Goal: Task Accomplishment & Management: Complete application form

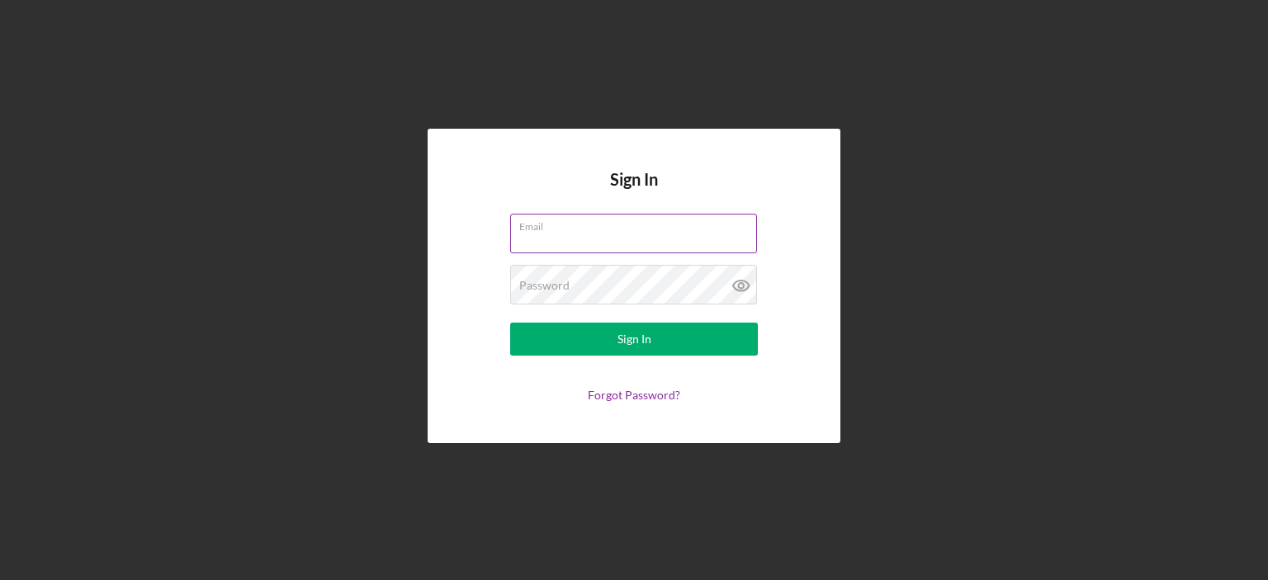
click at [664, 227] on div "Email" at bounding box center [634, 234] width 248 height 41
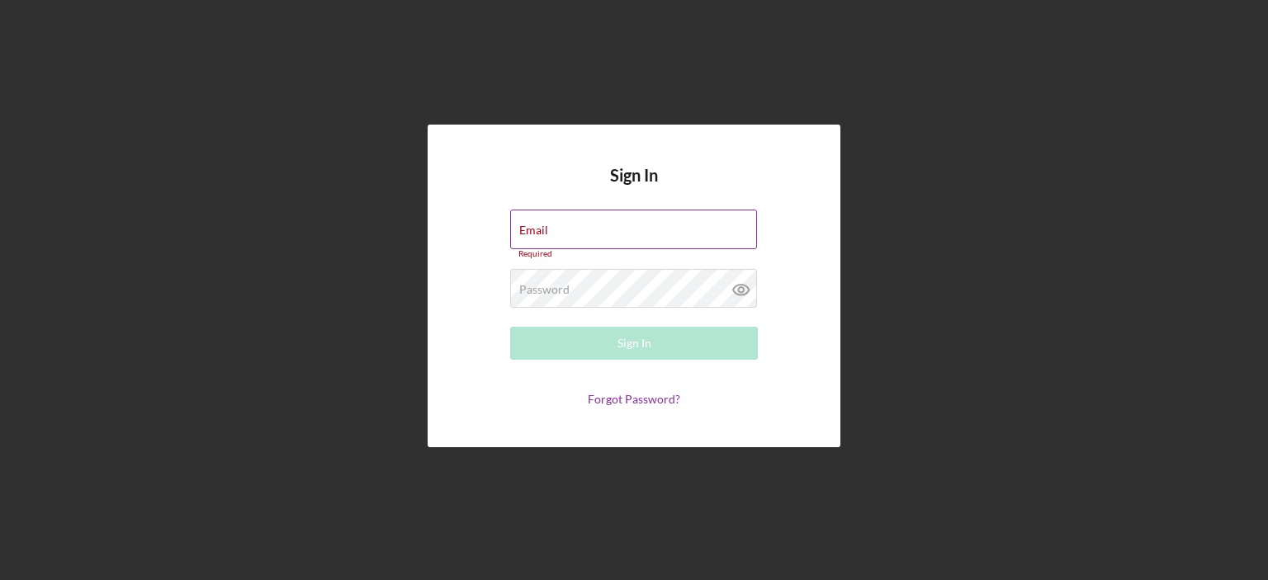
click at [565, 251] on div "Required" at bounding box center [634, 254] width 248 height 10
click at [565, 240] on input "Email" at bounding box center [633, 230] width 247 height 40
type input "[EMAIL_ADDRESS][DOMAIN_NAME]"
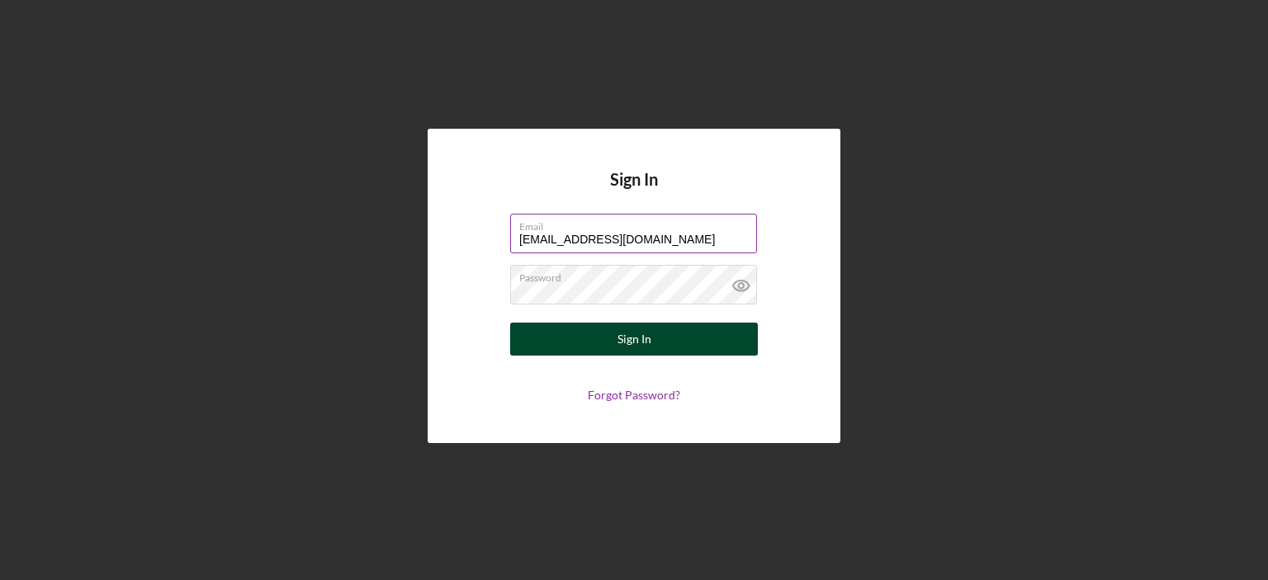
click at [594, 337] on button "Sign In" at bounding box center [634, 339] width 248 height 33
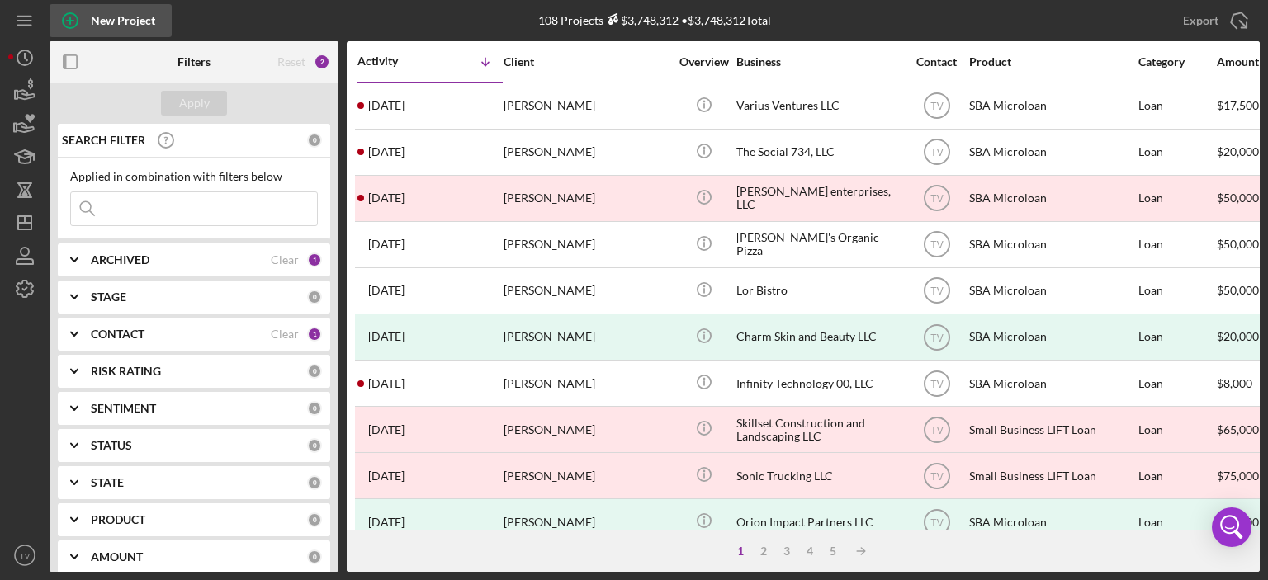
click at [98, 22] on div "New Project" at bounding box center [123, 20] width 64 height 33
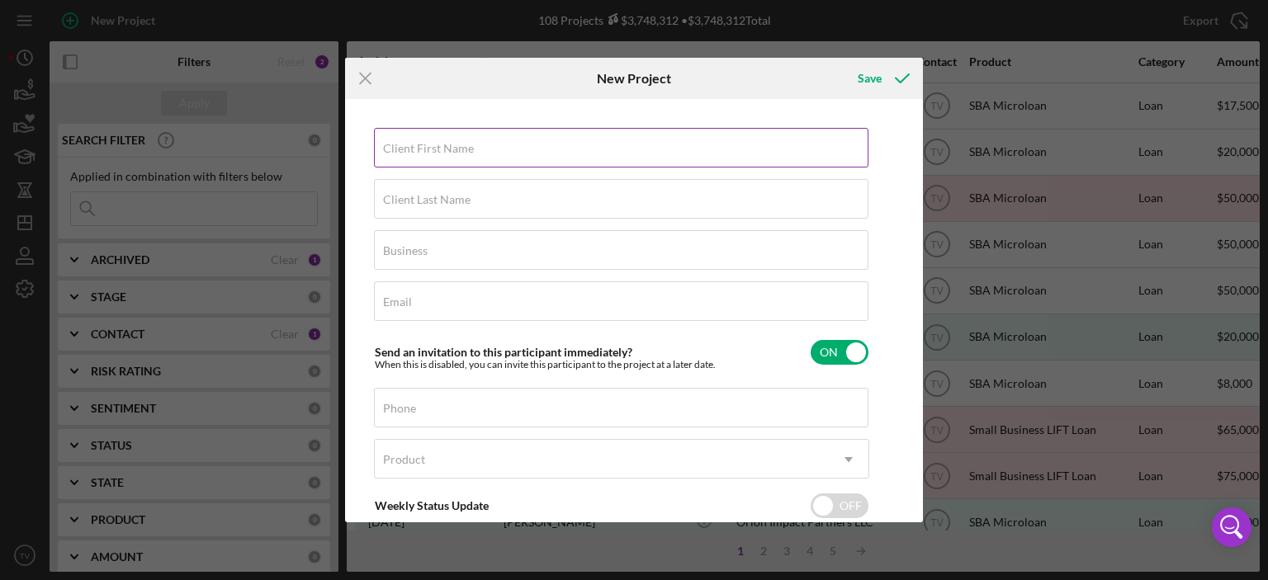
click at [473, 143] on div "Client First Name Required" at bounding box center [621, 148] width 495 height 41
paste input "[PERSON_NAME]"
type input "[PERSON_NAME]"
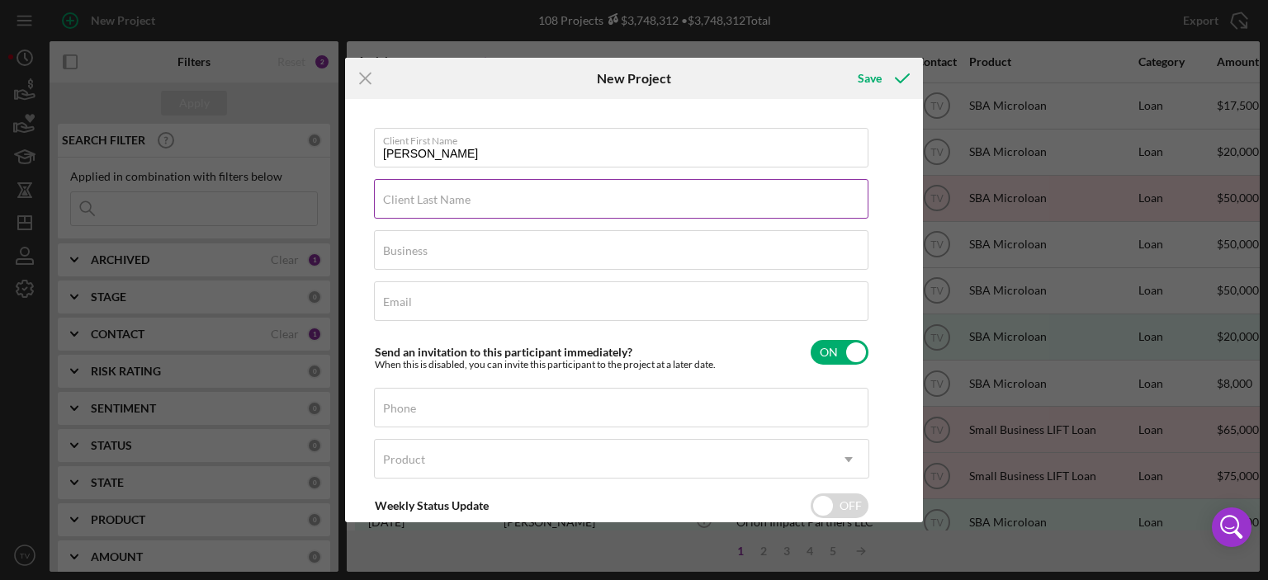
click at [453, 194] on label "Client Last Name" at bounding box center [427, 199] width 88 height 13
click at [453, 194] on input "Client Last Name" at bounding box center [621, 199] width 495 height 40
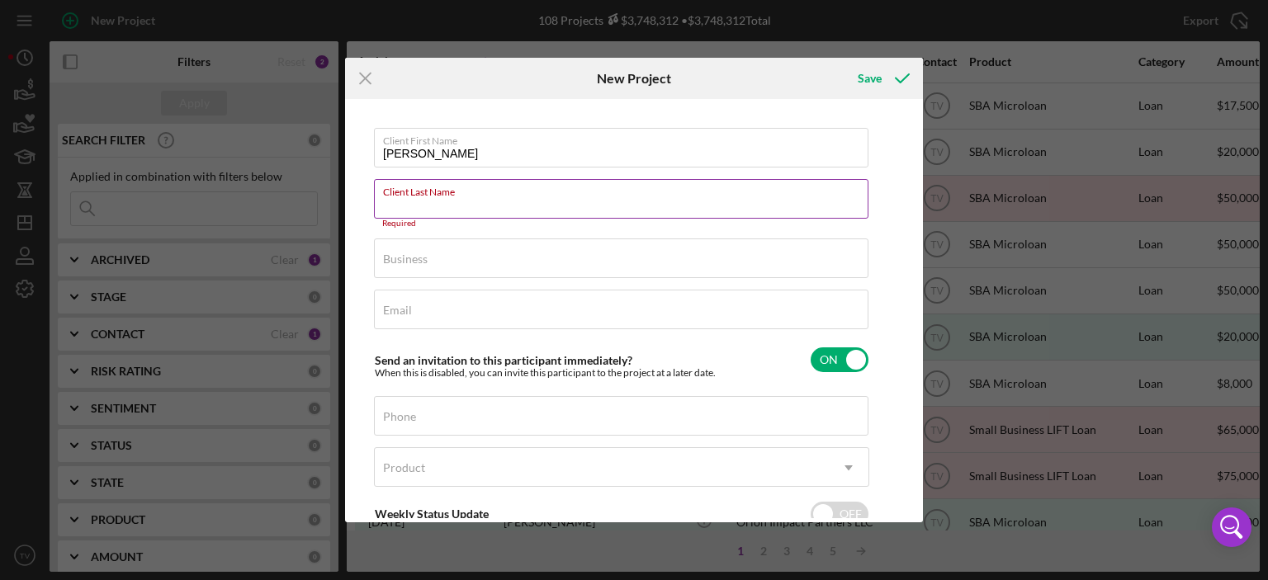
paste input "[GEOGRAPHIC_DATA]"
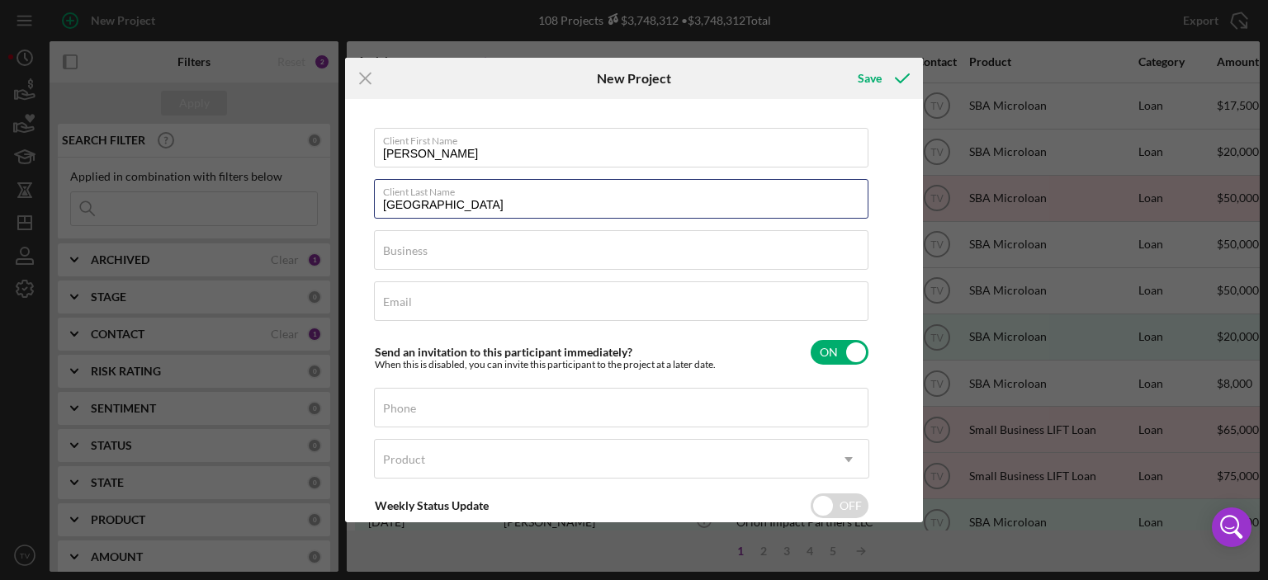
type input "[GEOGRAPHIC_DATA]"
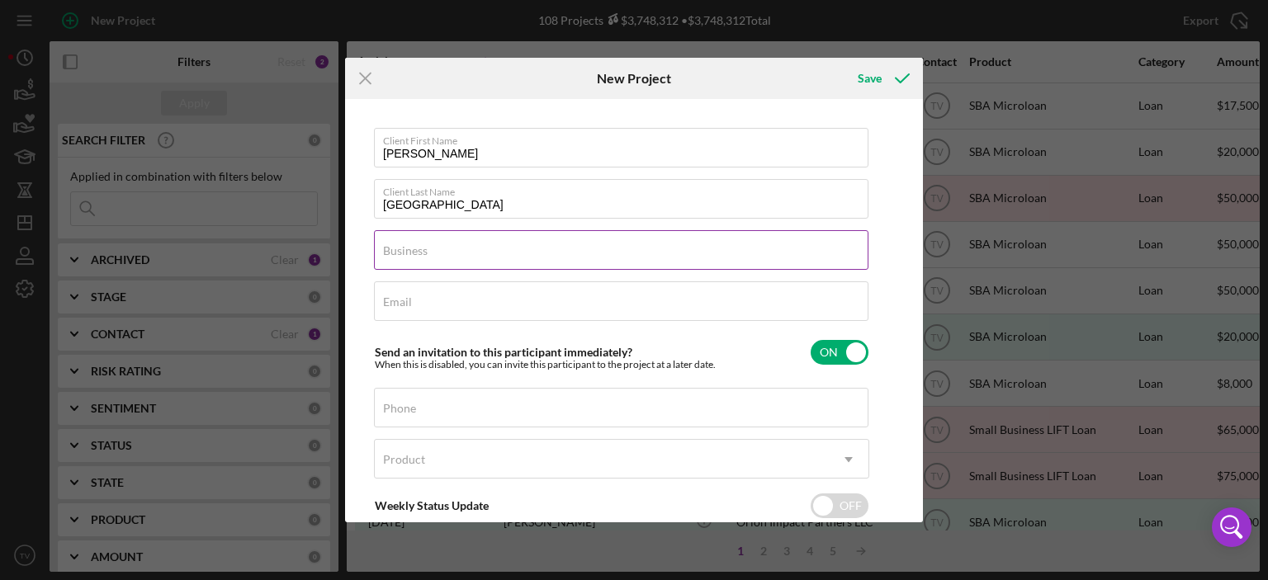
click at [426, 257] on label "Business" at bounding box center [405, 250] width 45 height 13
click at [426, 257] on input "Business" at bounding box center [621, 250] width 495 height 40
paste input "Home of Massage Education"
type input "Home of Massage Education"
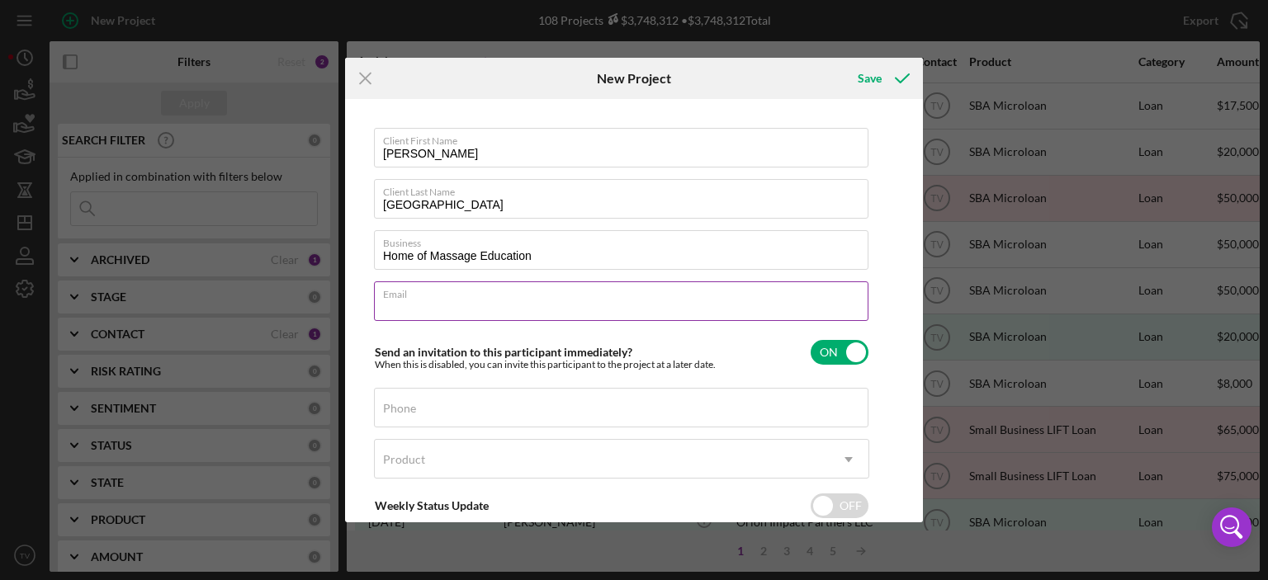
click at [419, 307] on input "Email" at bounding box center [621, 302] width 495 height 40
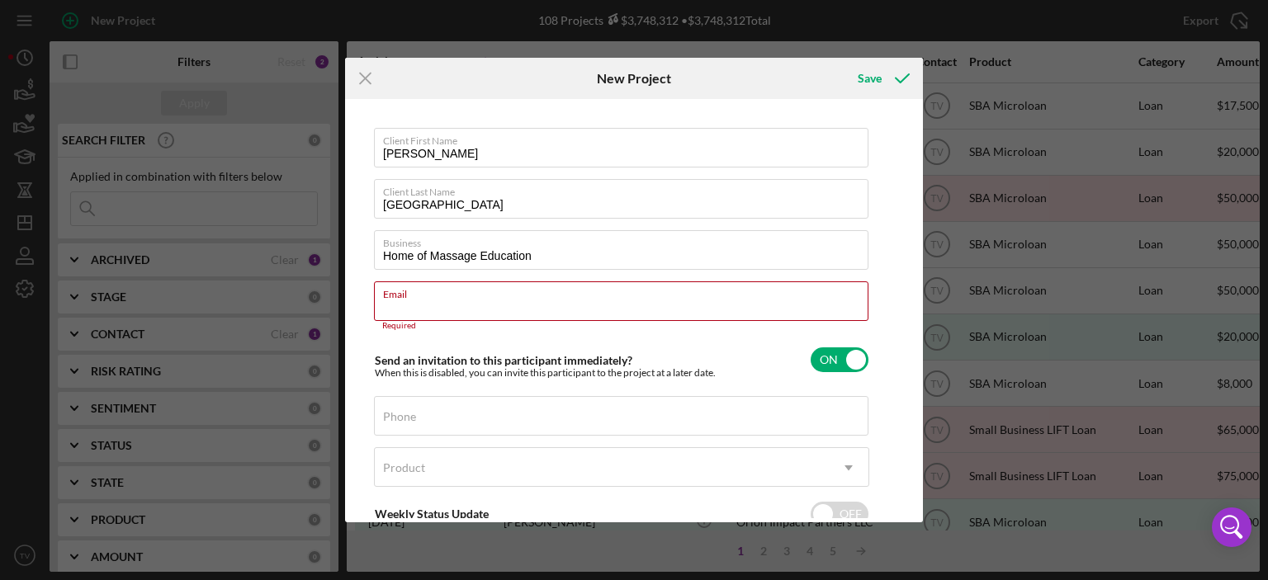
paste input "[EMAIL_ADDRESS][DOMAIN_NAME]"
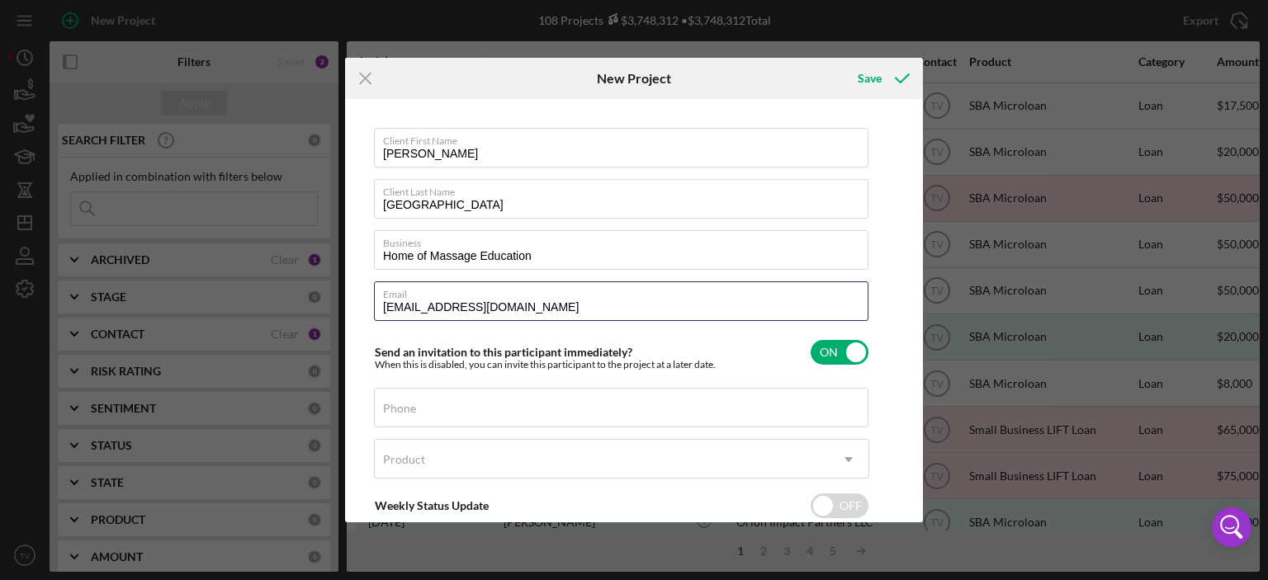
type input "[EMAIL_ADDRESS][DOMAIN_NAME]"
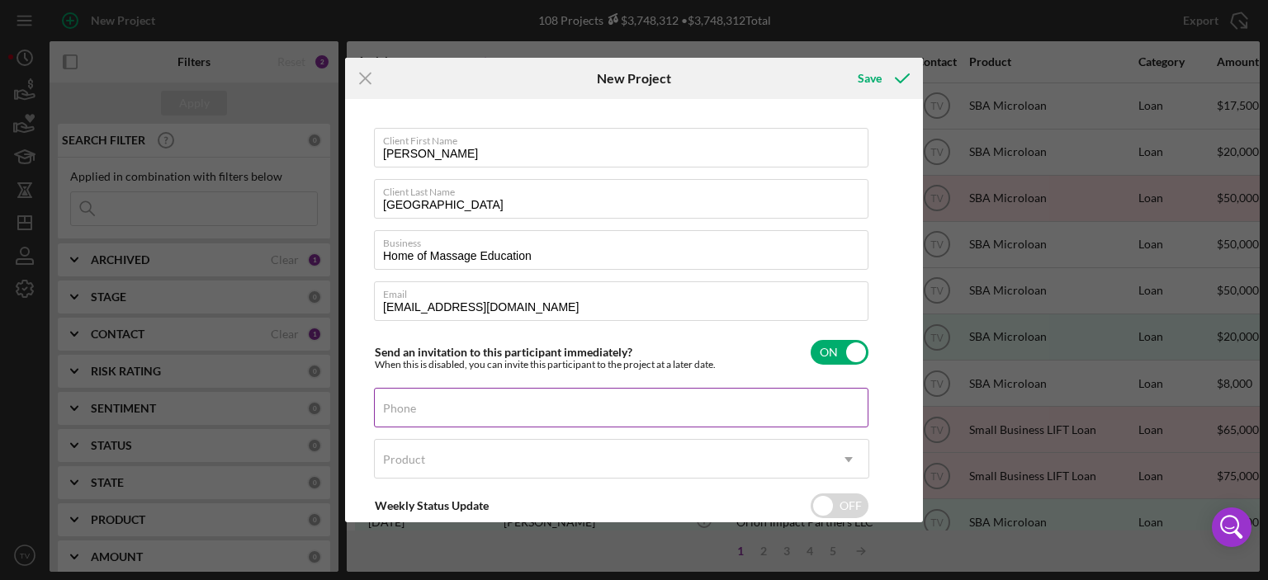
click at [458, 415] on input "Phone" at bounding box center [621, 408] width 495 height 40
paste input "[PHONE_NUMBER]"
type input "[PHONE_NUMBER]"
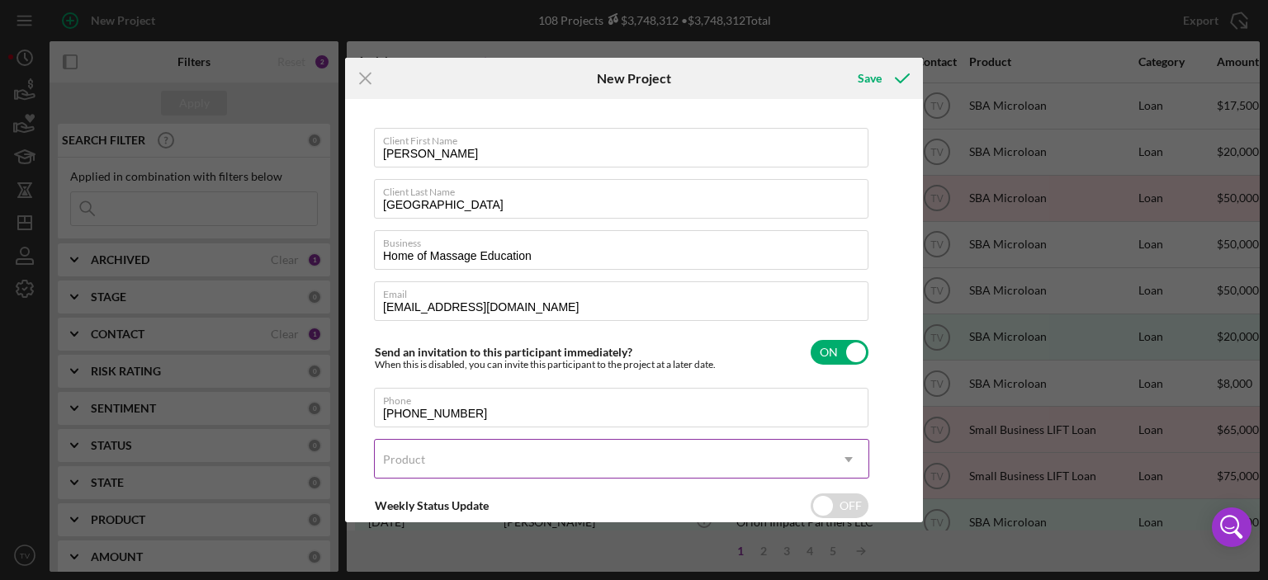
click at [444, 464] on div "Product" at bounding box center [602, 460] width 454 height 38
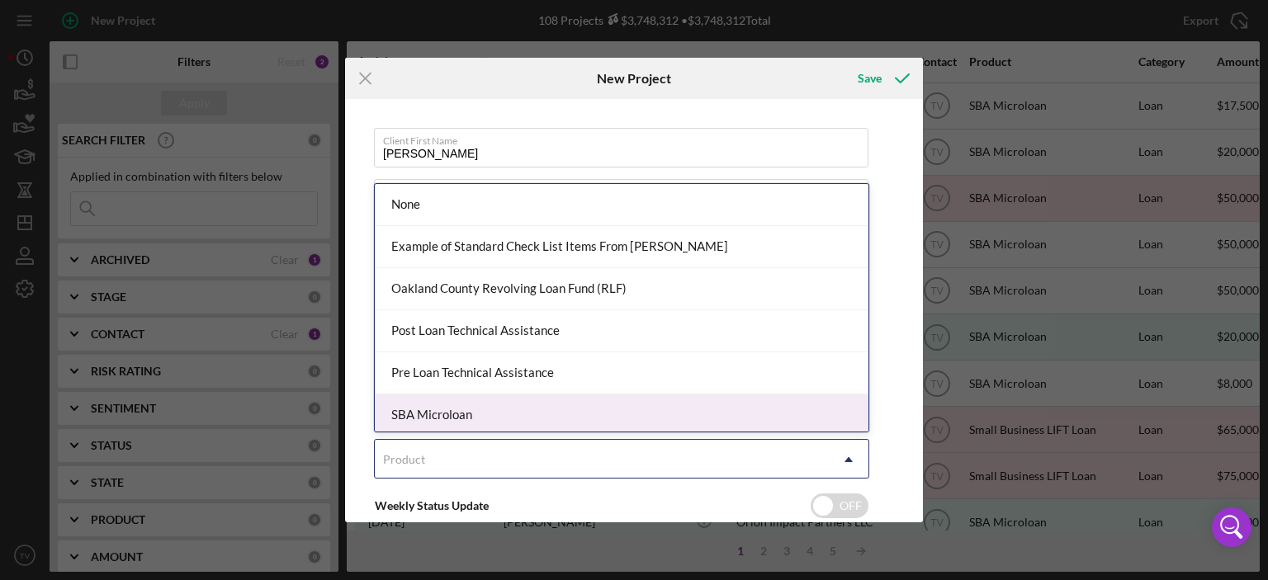
click at [429, 418] on div "SBA Microloan" at bounding box center [622, 416] width 494 height 42
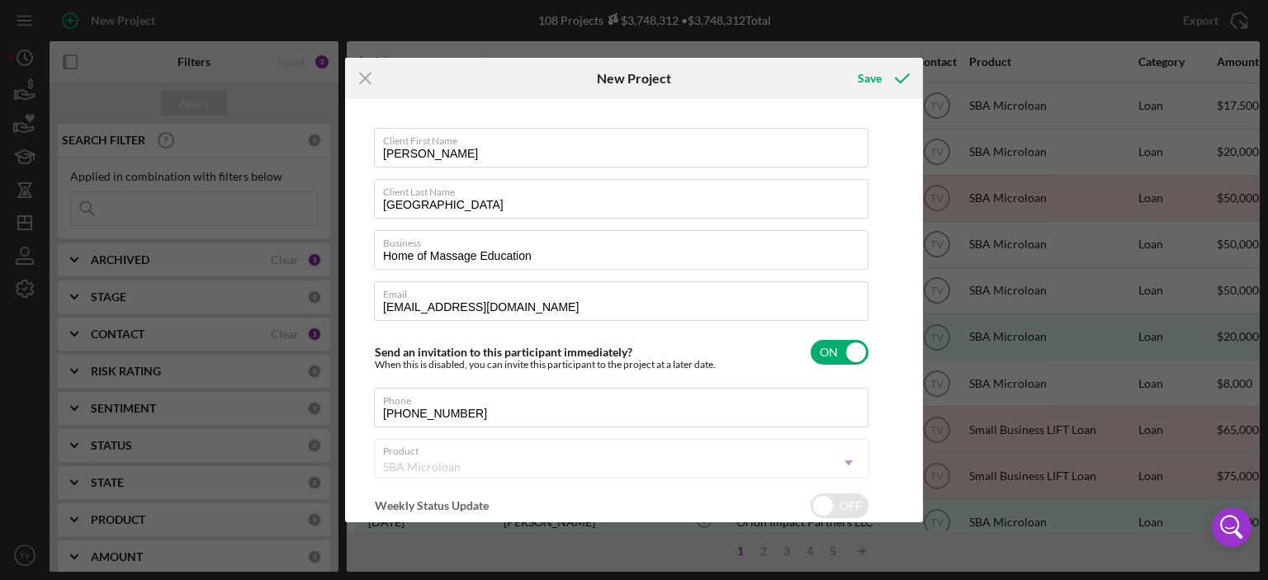
checkbox input "true"
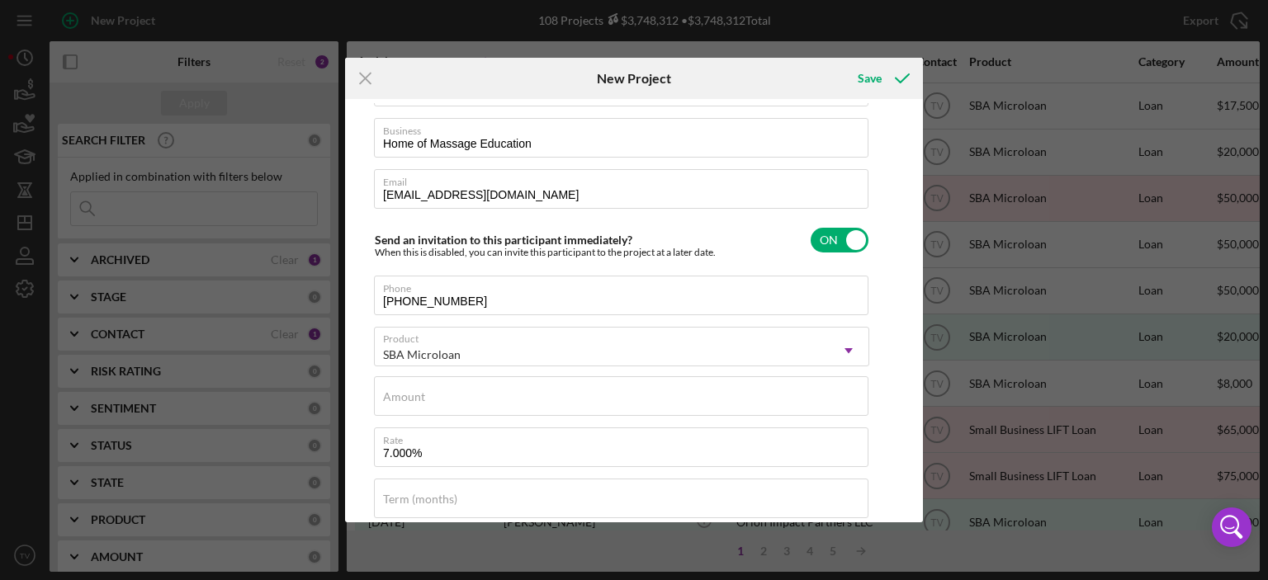
scroll to position [134, 0]
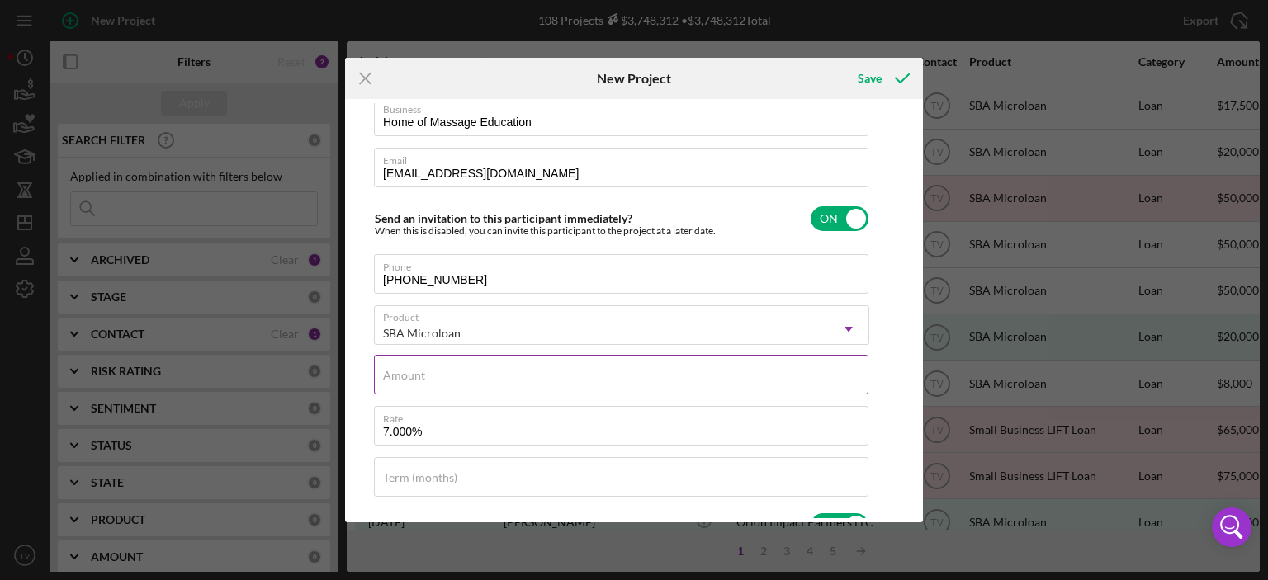
click at [472, 382] on input "Amount" at bounding box center [621, 375] width 495 height 40
type input "$19,950.00"
click at [452, 487] on input "Term (months)" at bounding box center [621, 477] width 495 height 40
type input "72"
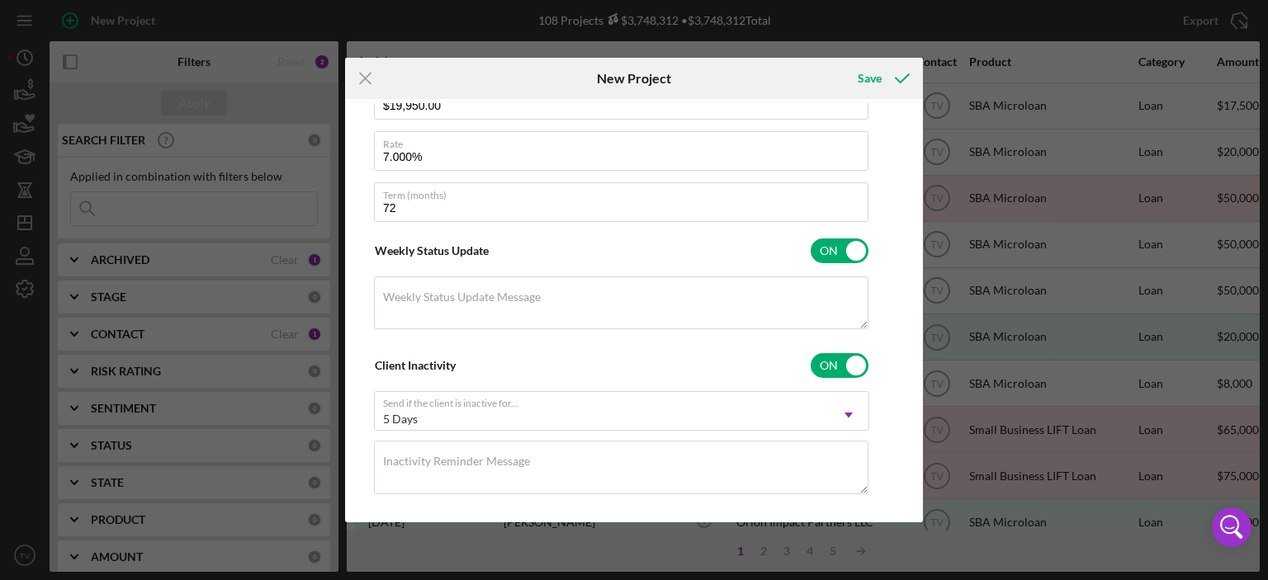
scroll to position [427, 0]
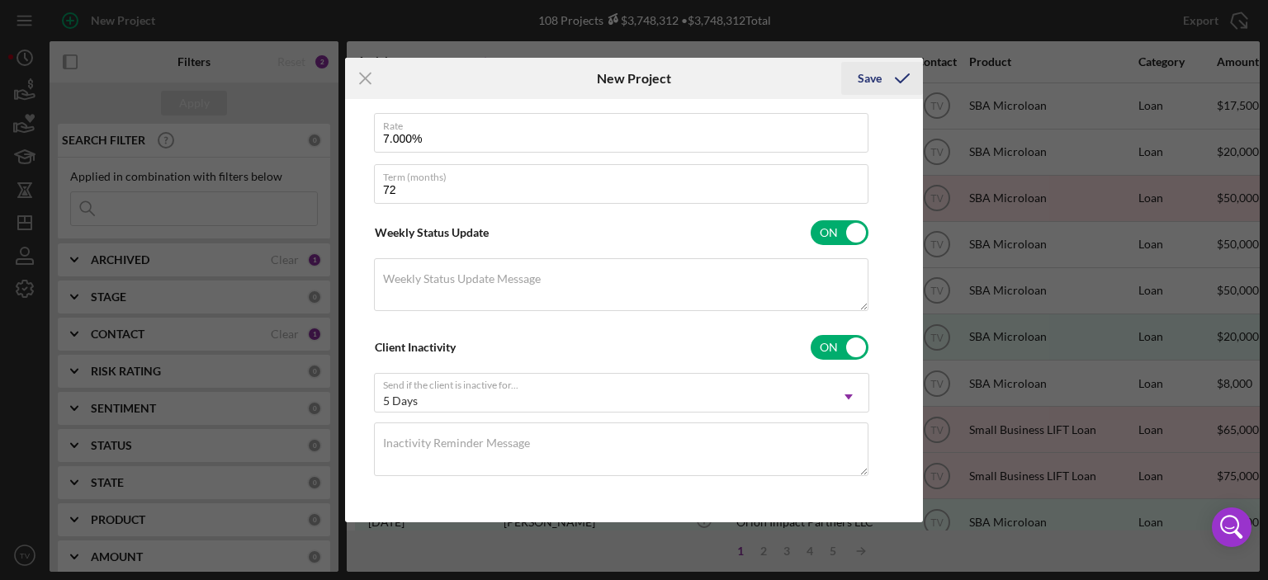
click at [864, 84] on div "Save" at bounding box center [870, 78] width 24 height 33
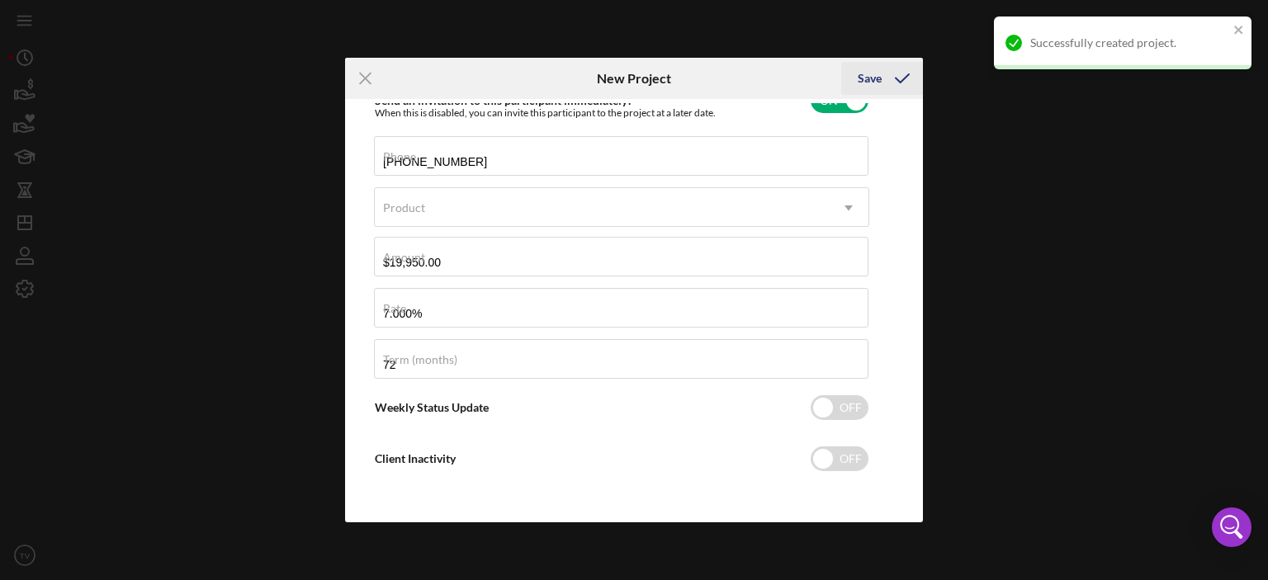
checkbox input "false"
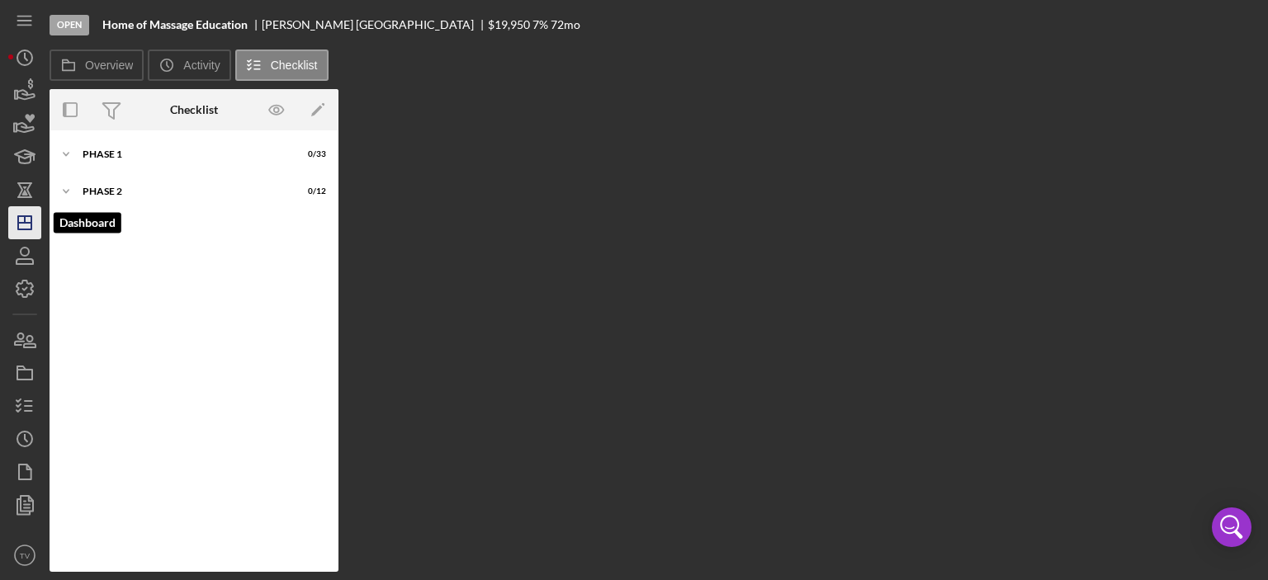
click at [21, 223] on line "button" at bounding box center [24, 223] width 13 height 0
